Goal: Information Seeking & Learning: Find specific page/section

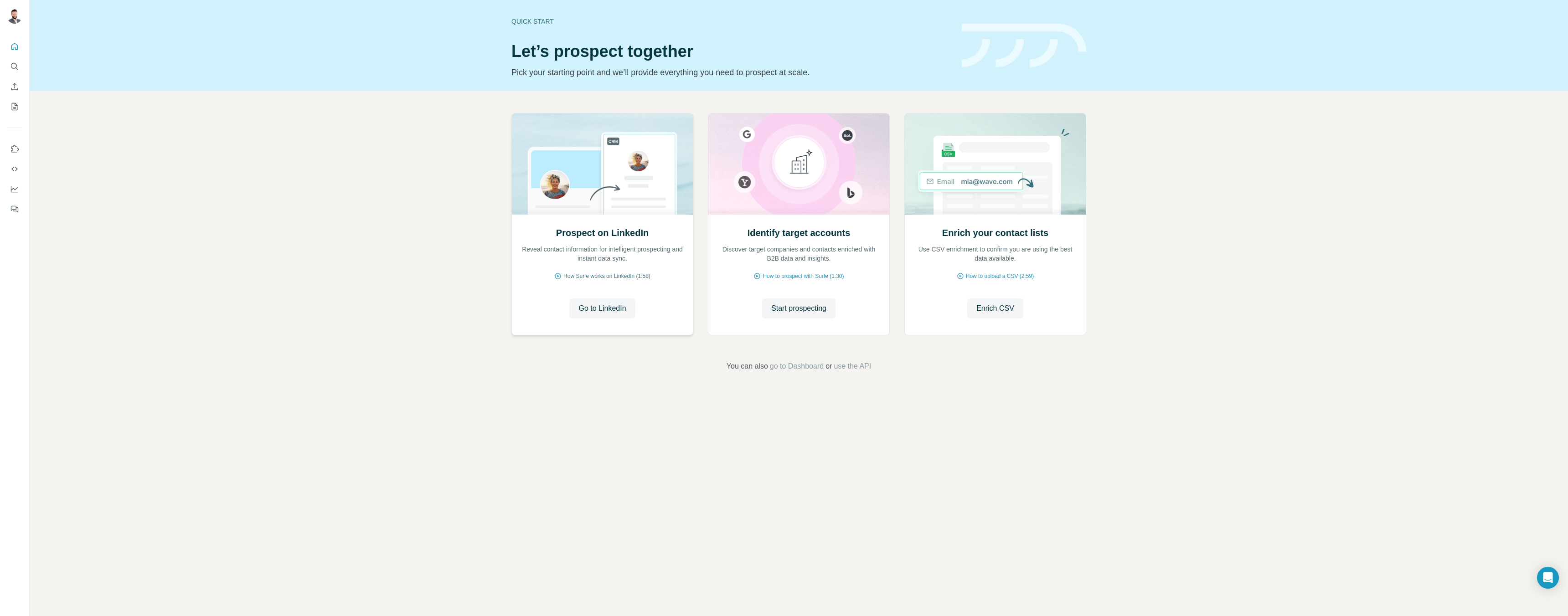
click at [609, 277] on span "How Surfe works on LinkedIn (1:58)" at bounding box center [607, 276] width 87 height 9
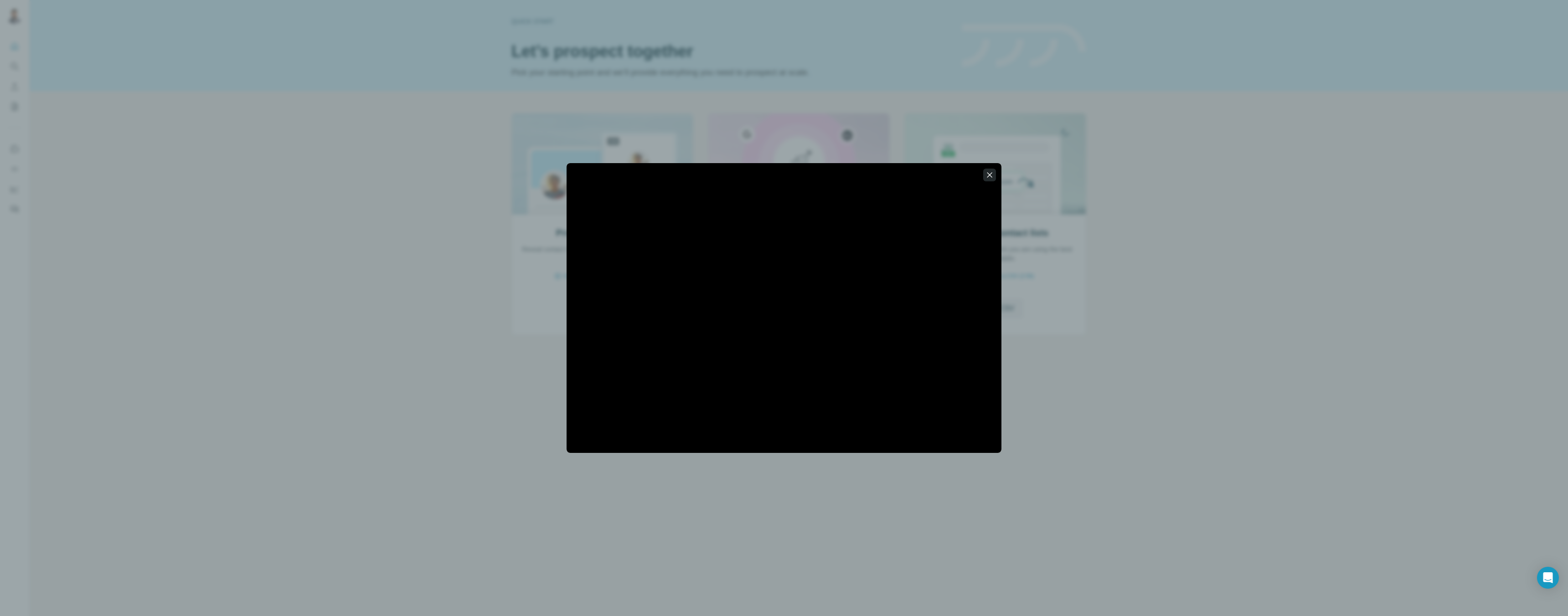
click at [990, 176] on icon "button" at bounding box center [990, 175] width 5 height 5
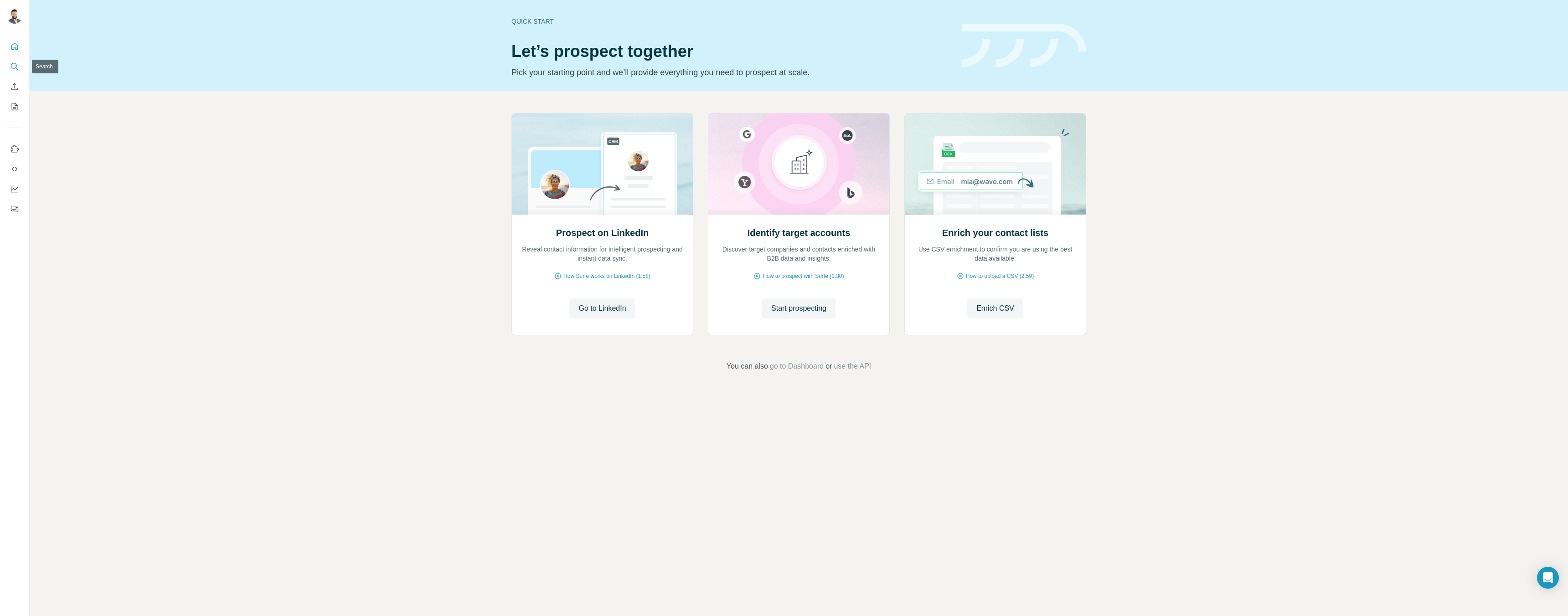
click at [14, 62] on icon "Search" at bounding box center [14, 66] width 9 height 9
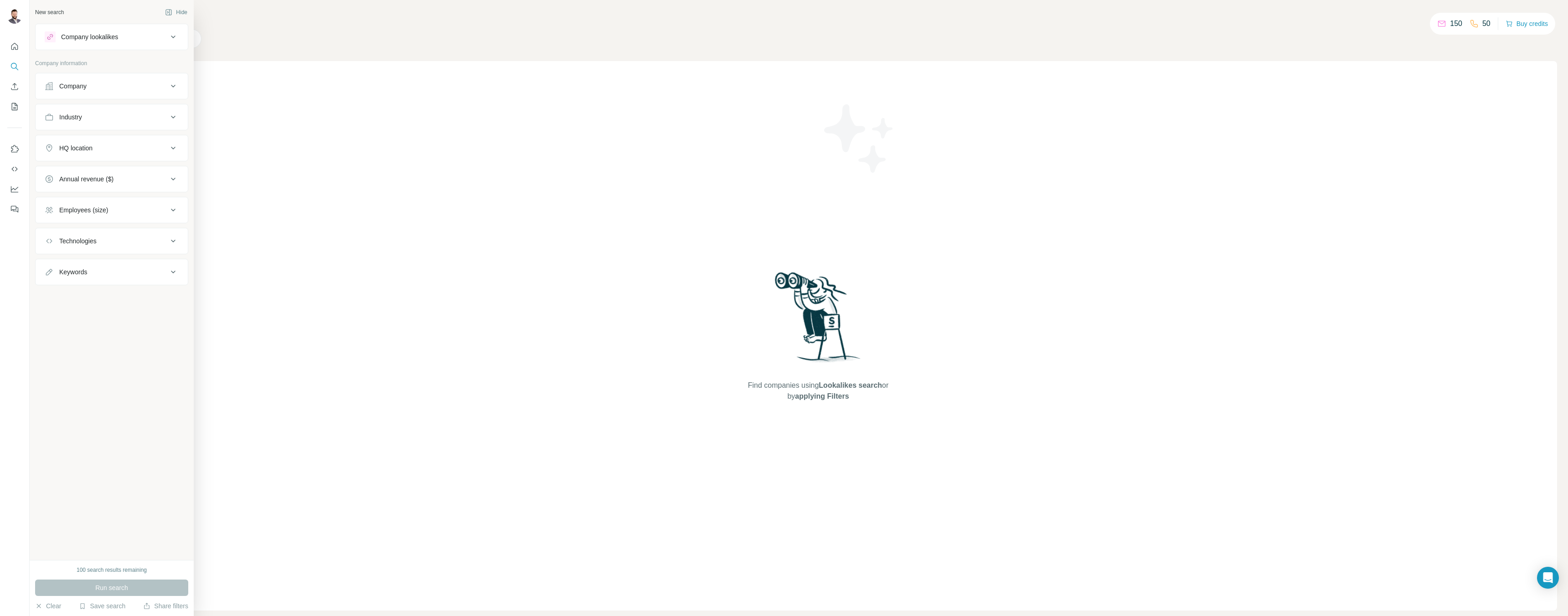
click at [95, 210] on div "Employees (size)" at bounding box center [84, 210] width 49 height 9
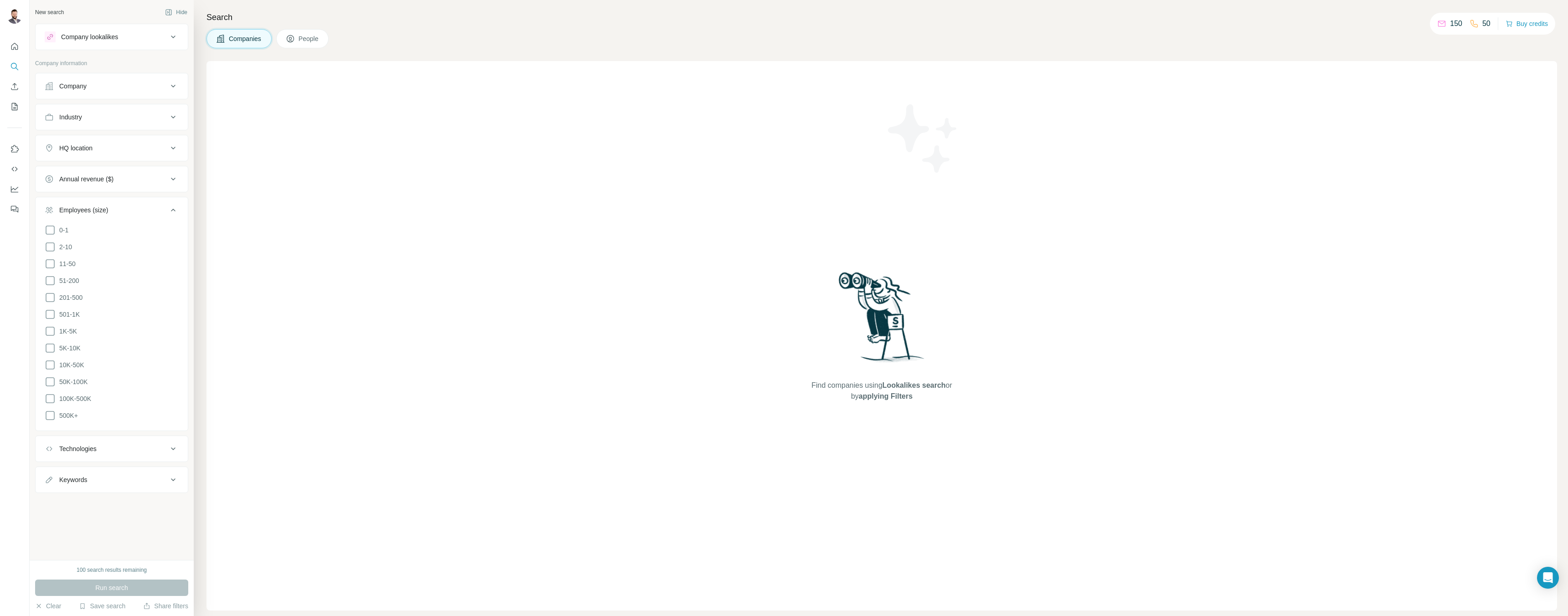
click at [95, 210] on div "Employees (size)" at bounding box center [84, 210] width 49 height 9
click at [84, 37] on div "Company lookalikes" at bounding box center [89, 37] width 57 height 9
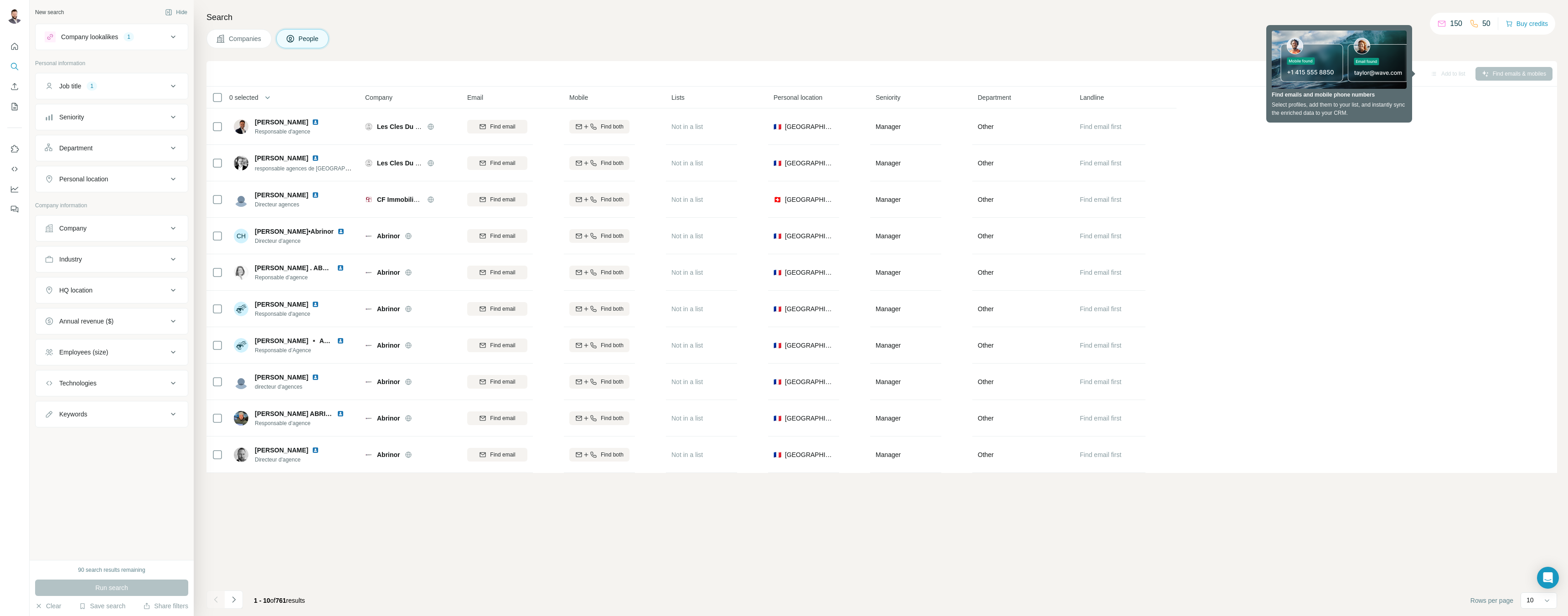
click at [174, 146] on icon at bounding box center [173, 147] width 11 height 11
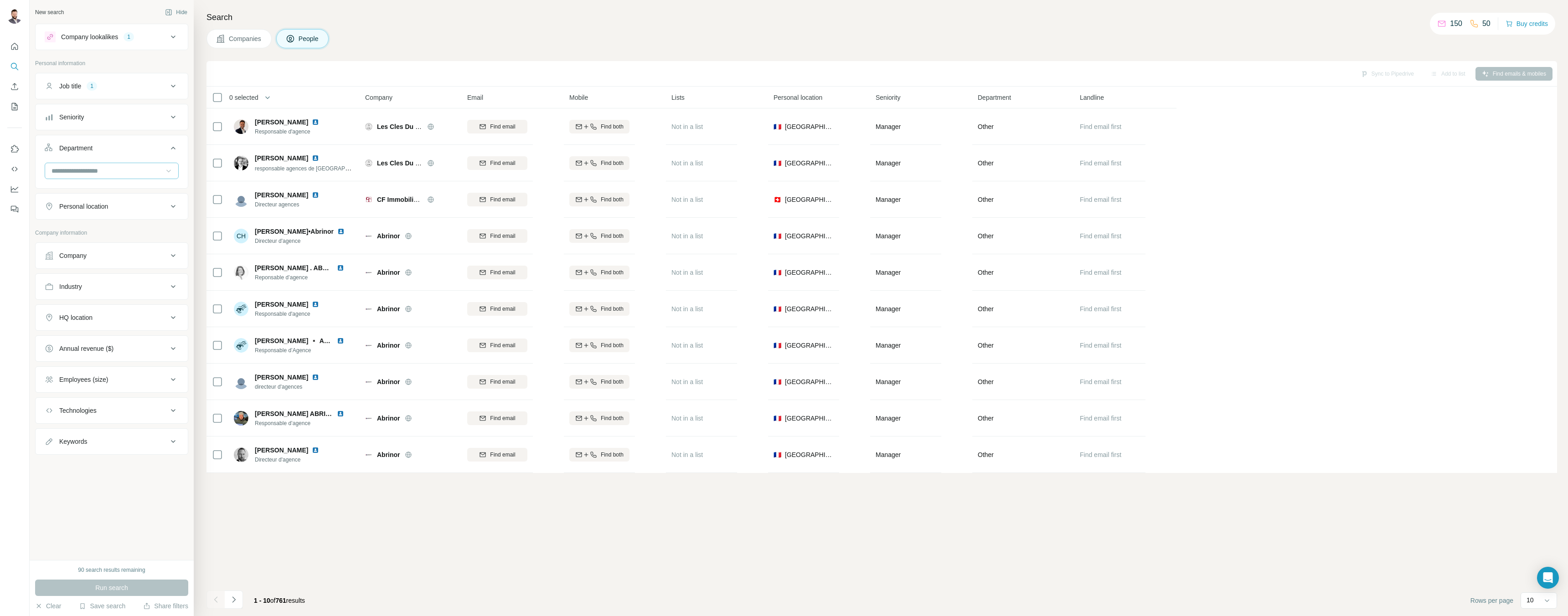
click at [164, 172] on icon at bounding box center [169, 170] width 9 height 9
click at [139, 148] on div "Department" at bounding box center [106, 147] width 123 height 9
click at [124, 179] on div "Personal location" at bounding box center [106, 179] width 123 height 9
click at [123, 204] on input "text" at bounding box center [111, 201] width 134 height 16
type input "***"
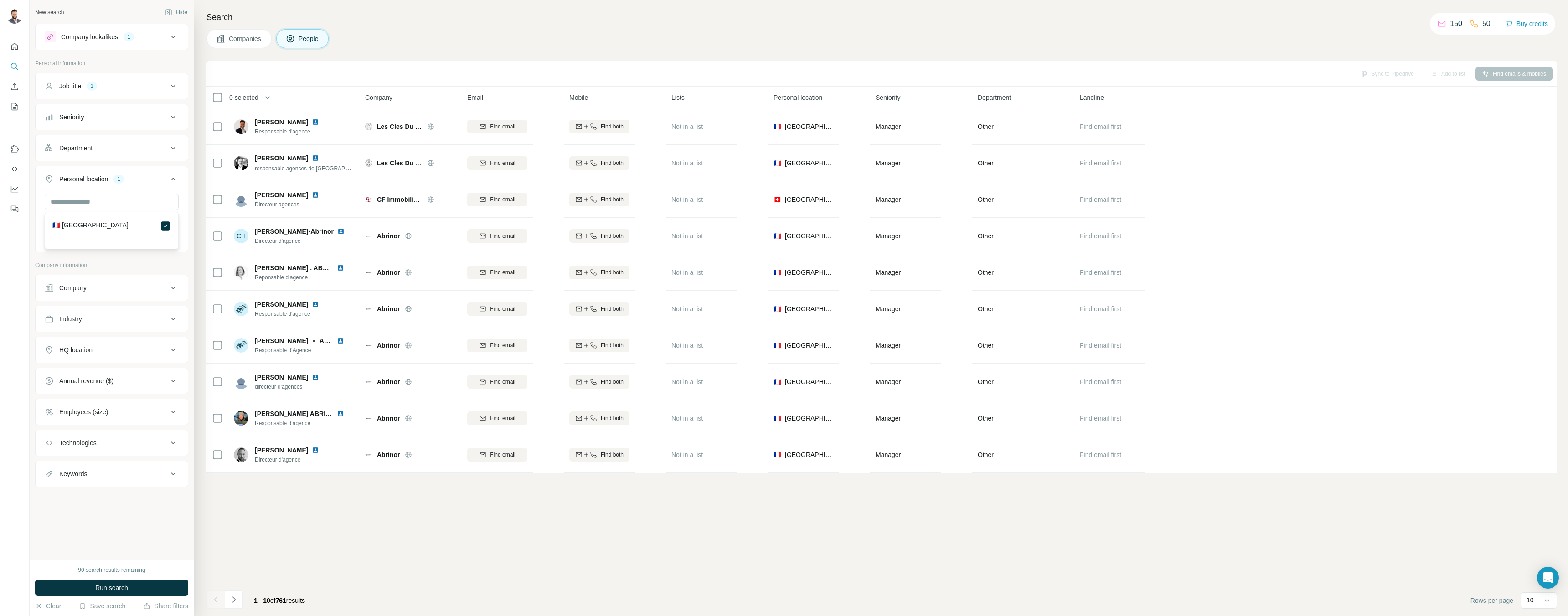
click at [134, 262] on p "Company information" at bounding box center [112, 265] width 153 height 9
click at [171, 35] on icon at bounding box center [173, 37] width 11 height 11
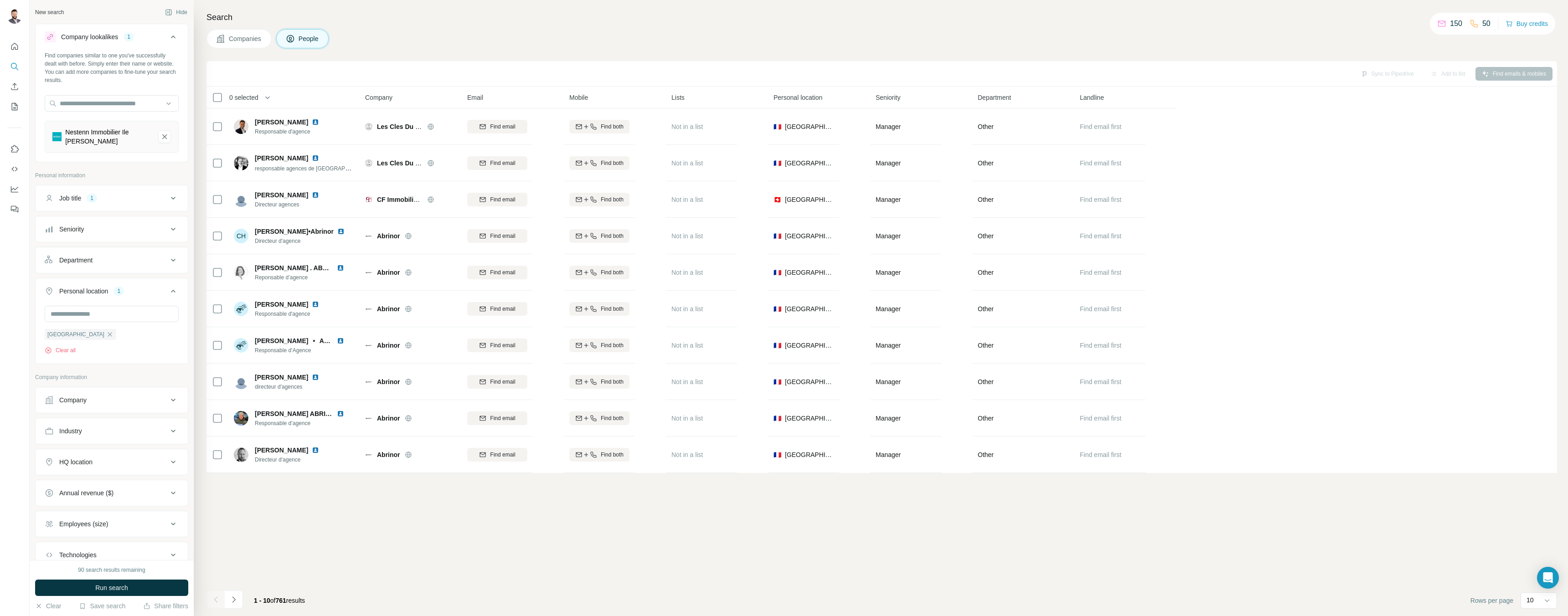
click at [169, 37] on icon at bounding box center [173, 37] width 11 height 11
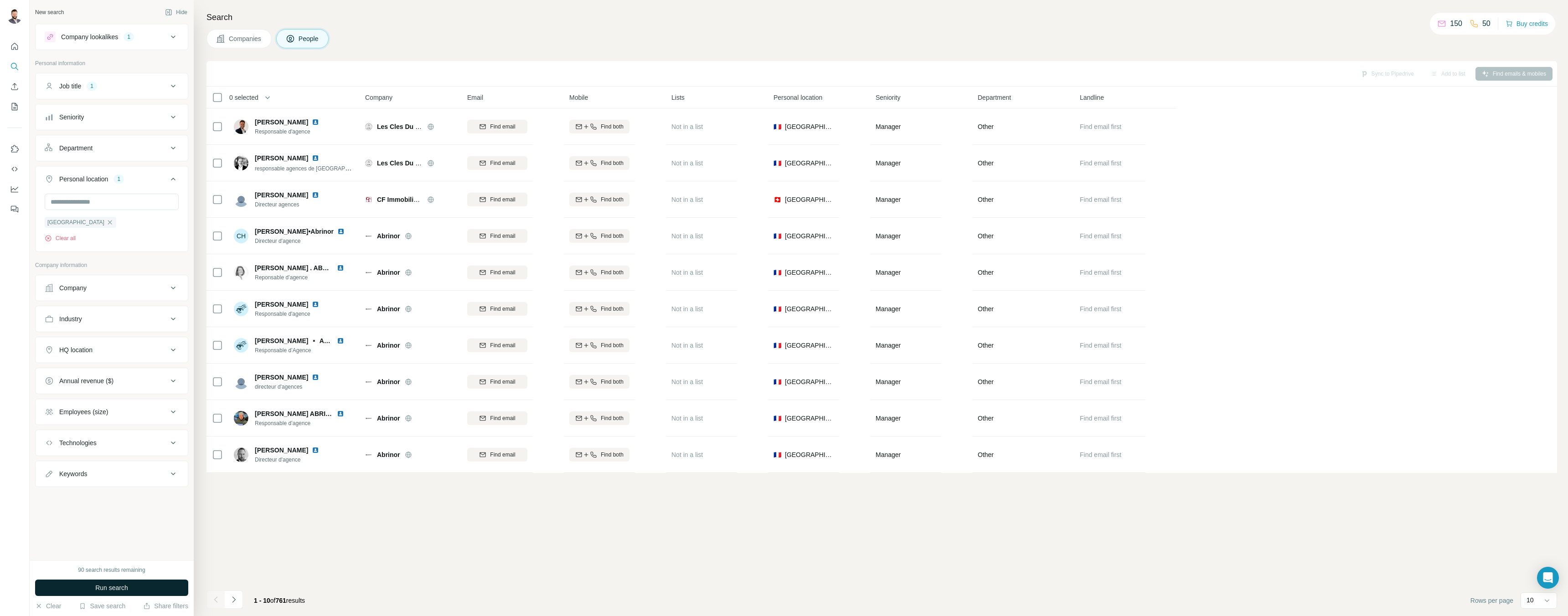
click at [116, 586] on span "Run search" at bounding box center [112, 588] width 33 height 9
